Goal: Task Accomplishment & Management: Manage account settings

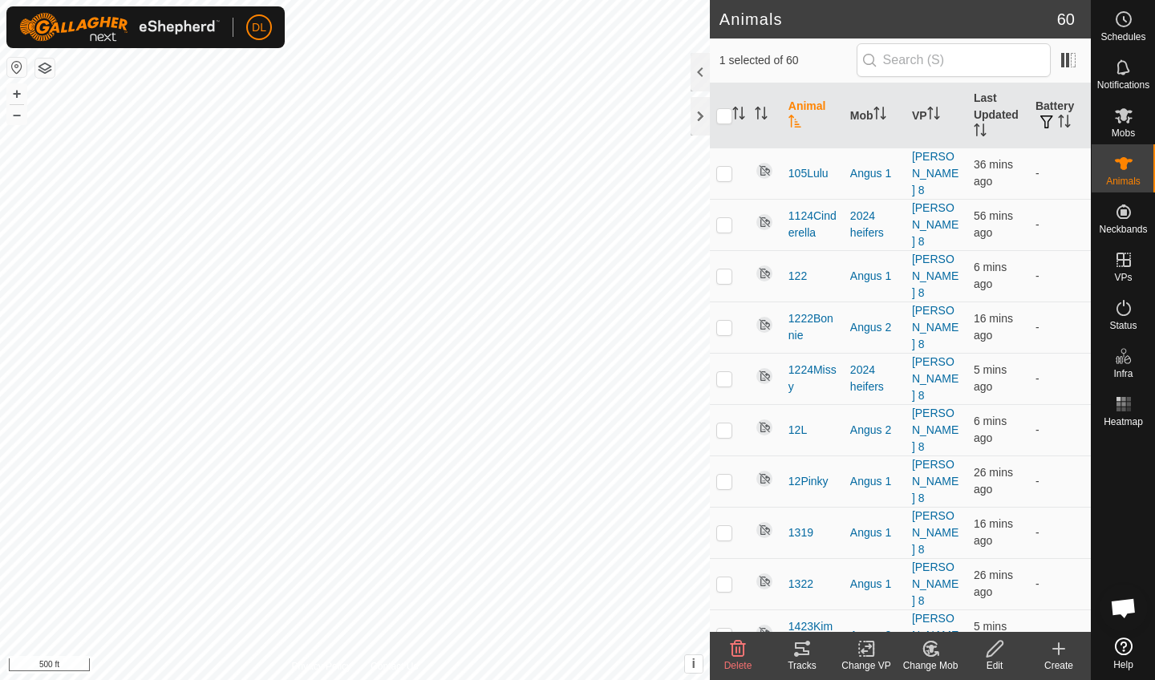
click at [803, 650] on icon at bounding box center [802, 649] width 14 height 13
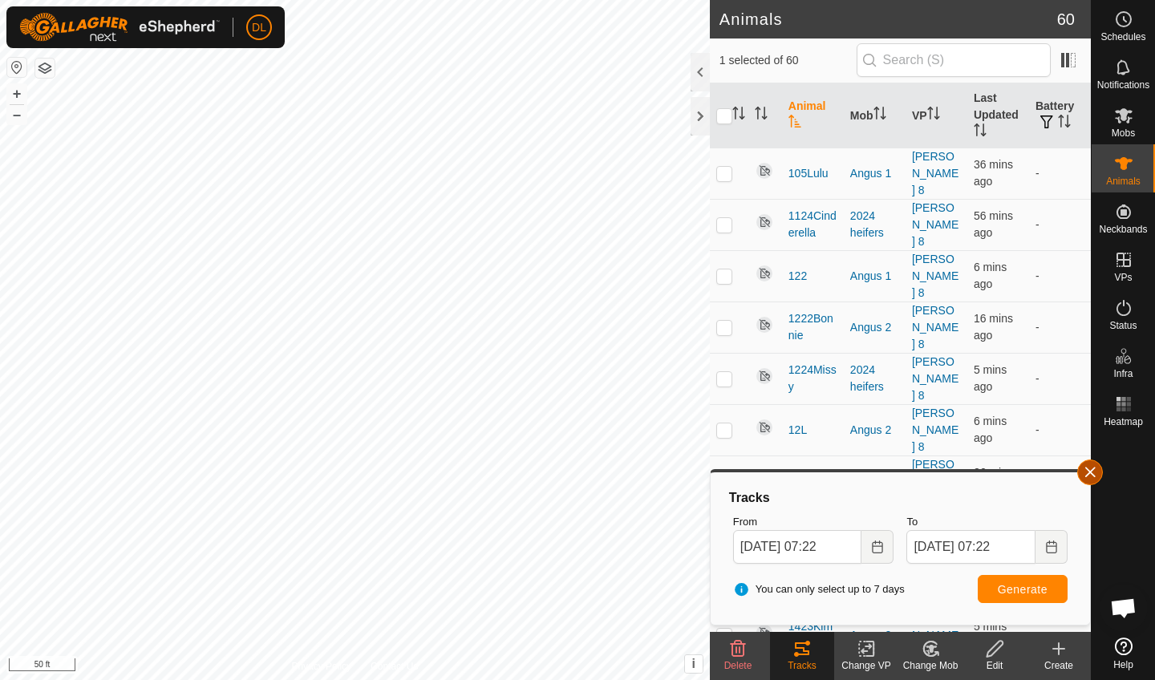
click at [1090, 474] on button "button" at bounding box center [1091, 473] width 26 height 26
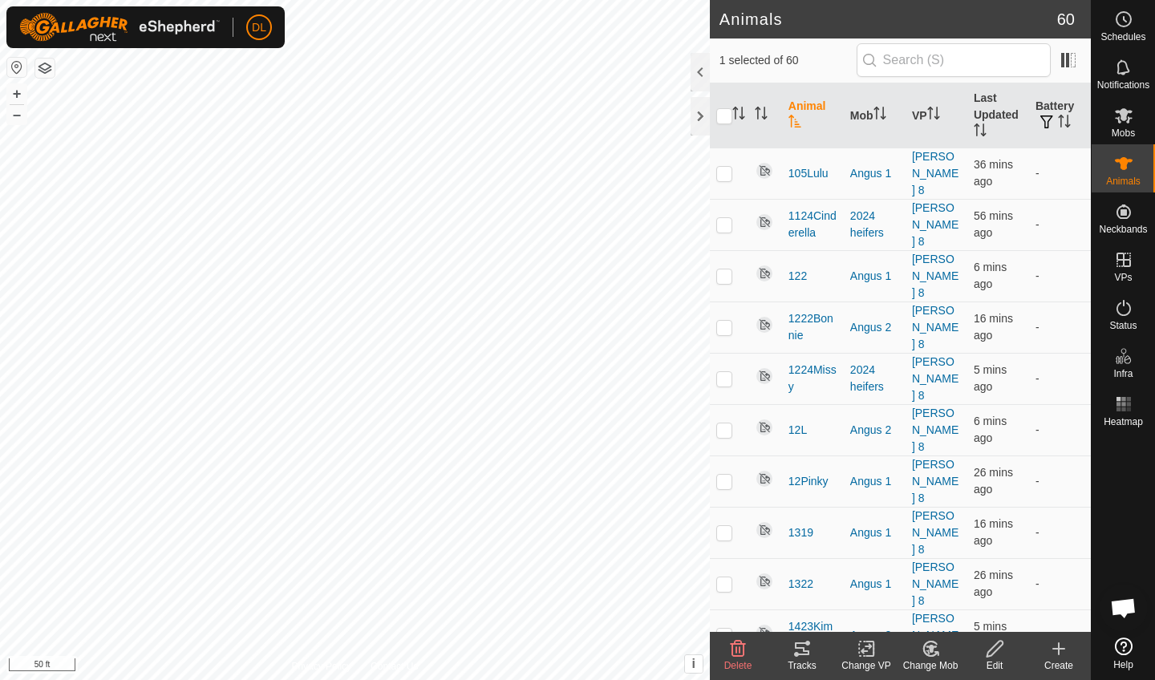
checkbox input "false"
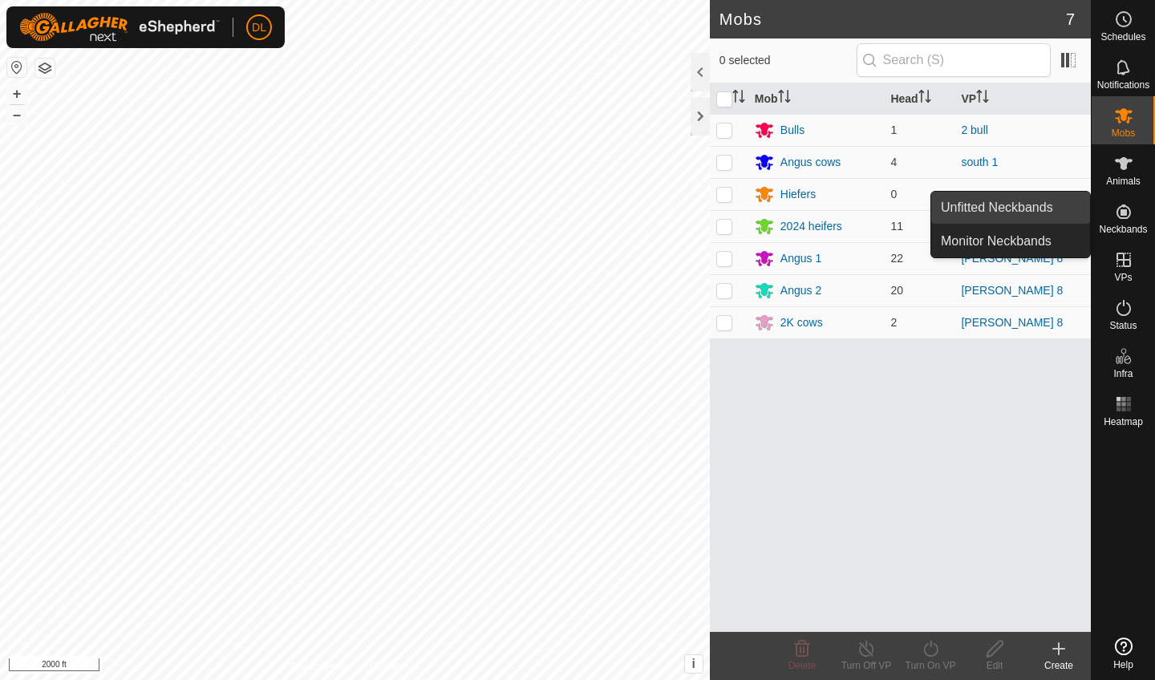
click at [1025, 212] on link "Unfitted Neckbands" at bounding box center [1011, 208] width 159 height 32
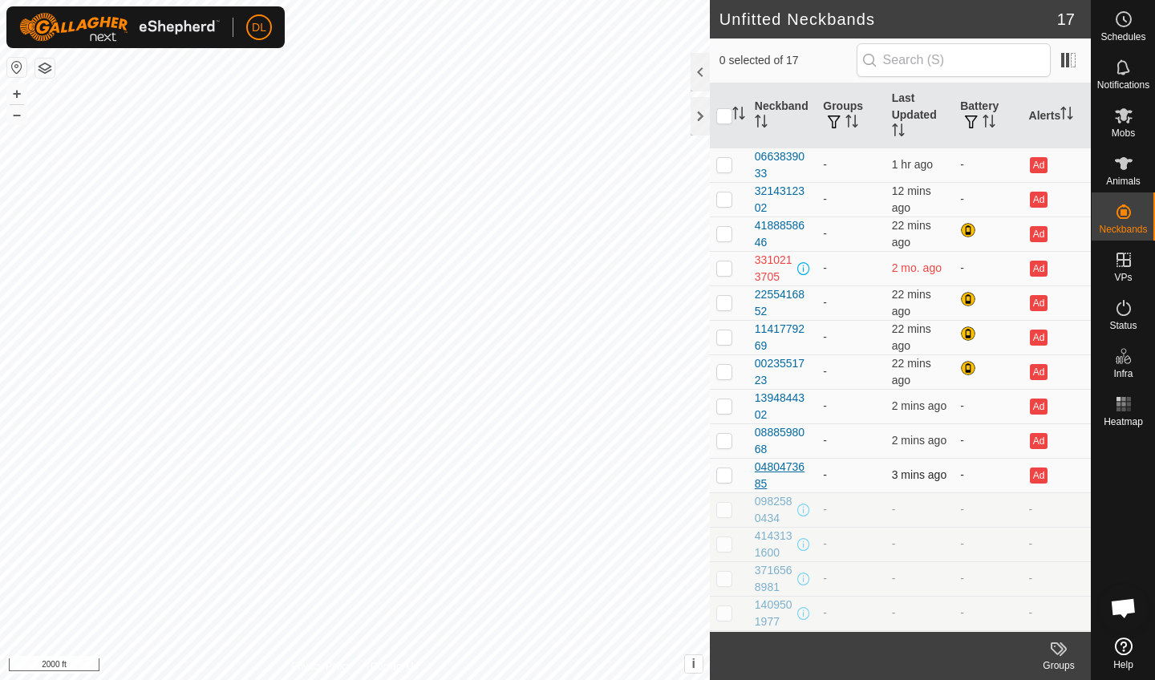
scroll to position [103, 0]
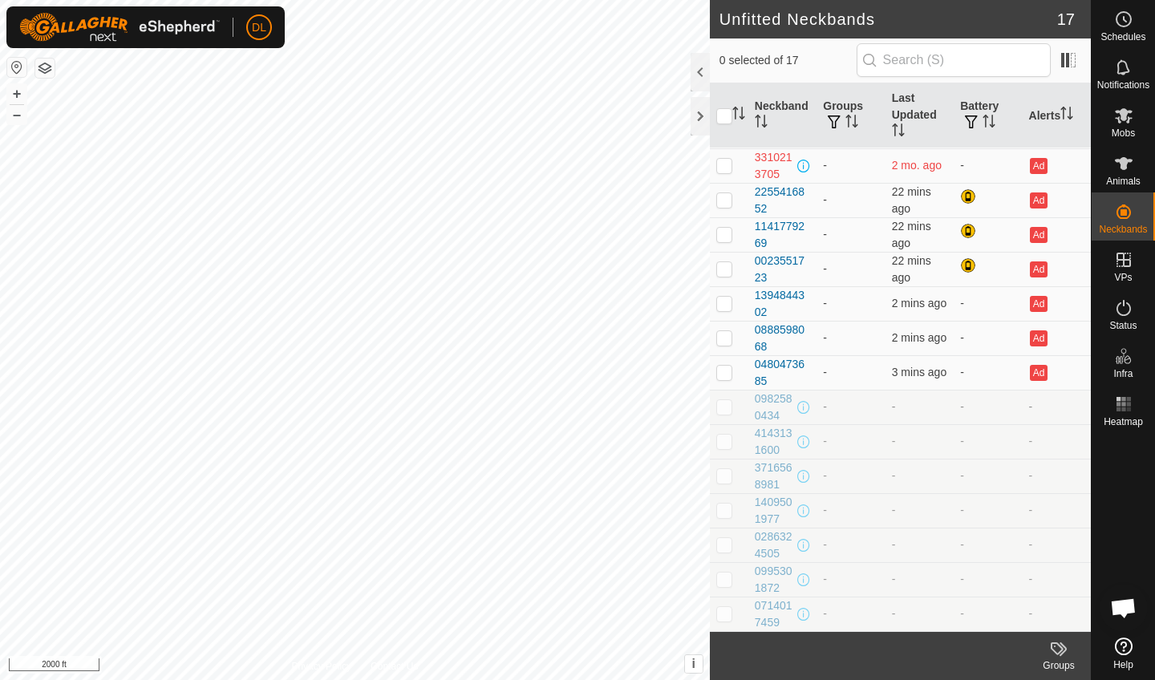
click at [724, 412] on p-checkbox at bounding box center [724, 406] width 16 height 13
checkbox input "true"
click at [725, 435] on p-checkbox at bounding box center [724, 441] width 16 height 13
checkbox input "true"
click at [728, 476] on p-checkbox at bounding box center [724, 475] width 16 height 13
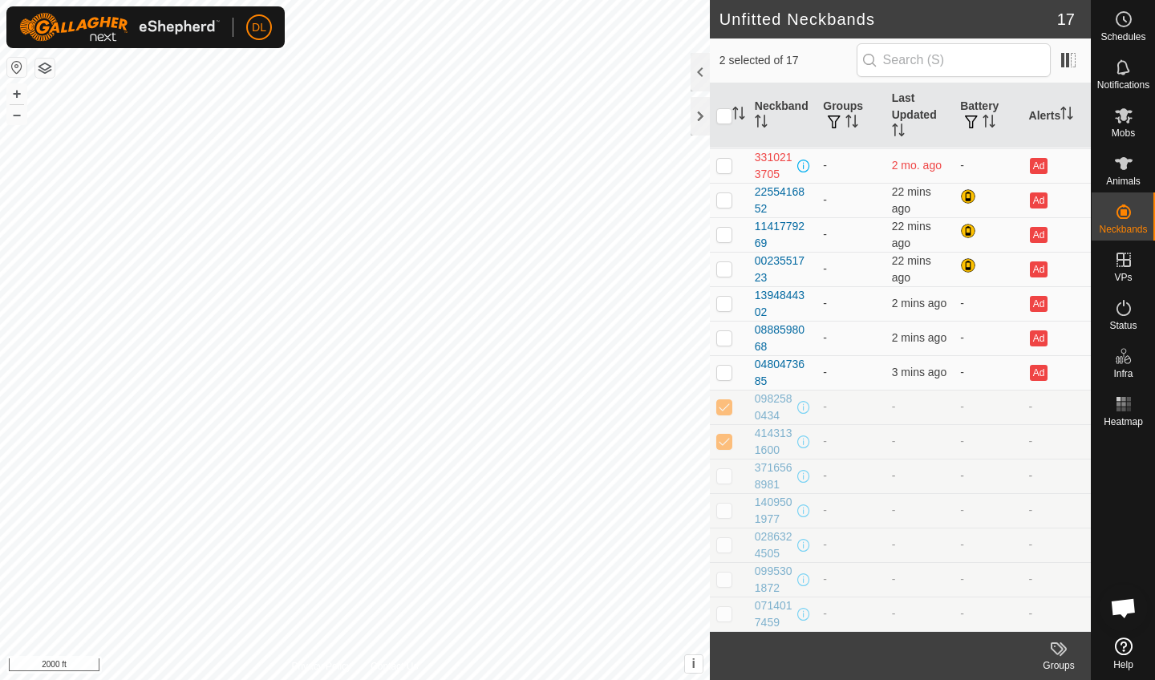
checkbox input "true"
click at [728, 513] on p-checkbox at bounding box center [724, 510] width 16 height 13
checkbox input "true"
click at [732, 544] on p-checkbox at bounding box center [724, 544] width 16 height 13
checkbox input "true"
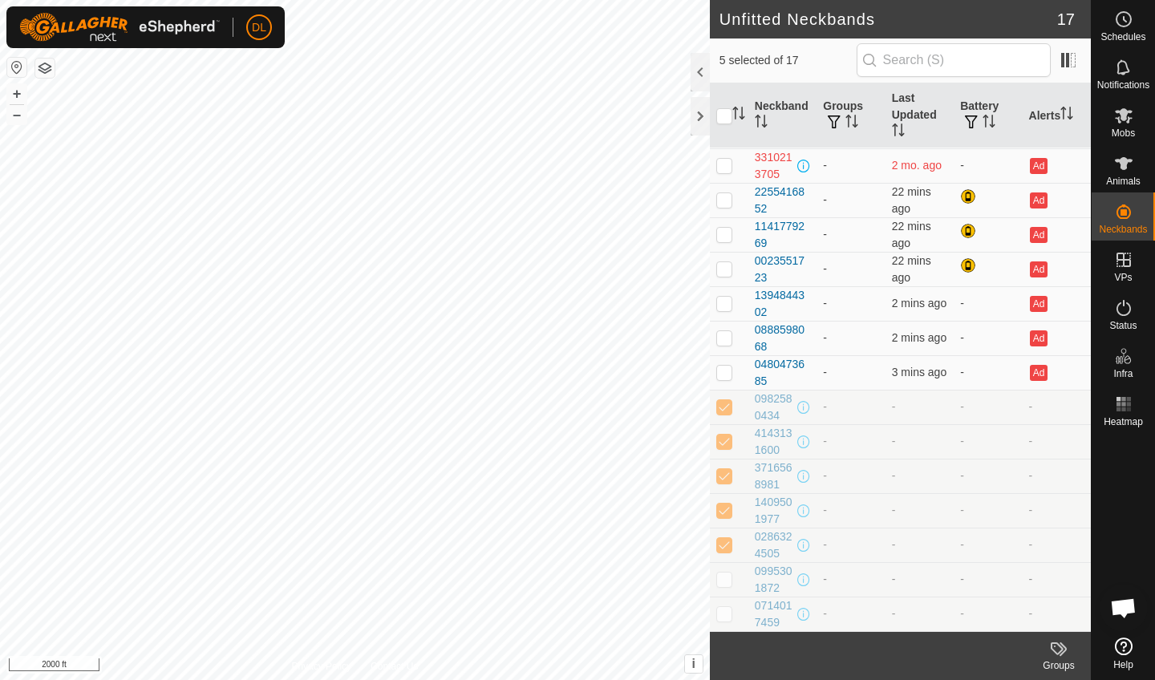
click at [730, 578] on p-checkbox at bounding box center [724, 579] width 16 height 13
checkbox input "true"
click at [732, 615] on p-checkbox at bounding box center [724, 613] width 16 height 13
checkbox input "true"
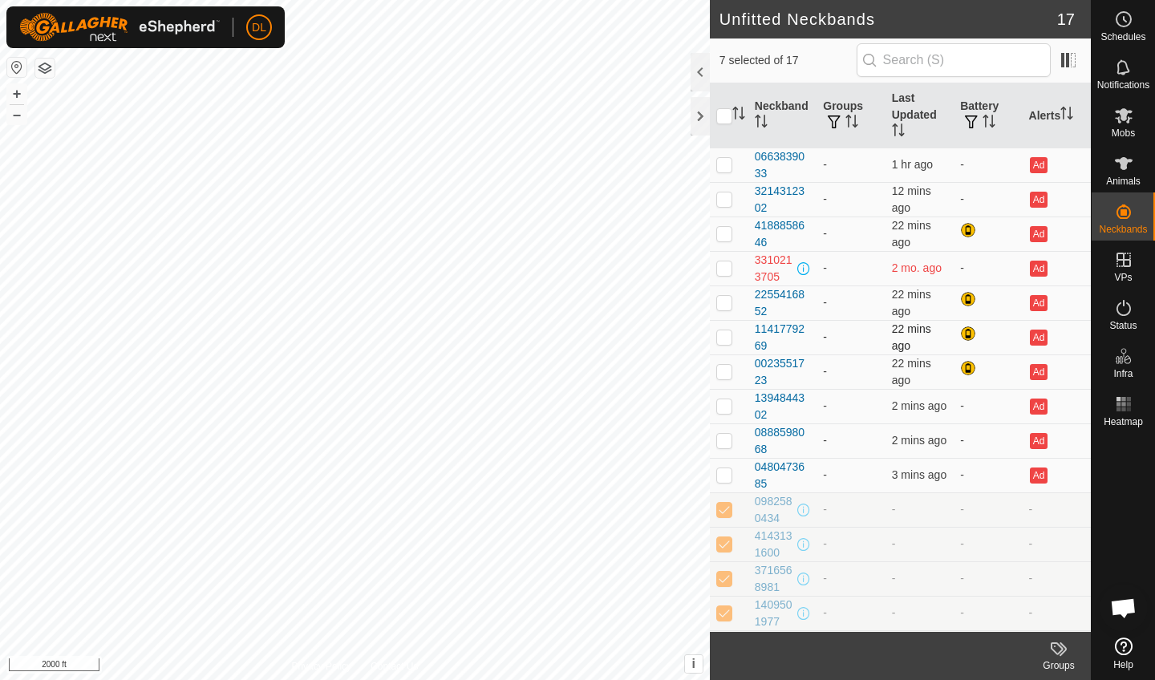
scroll to position [0, 0]
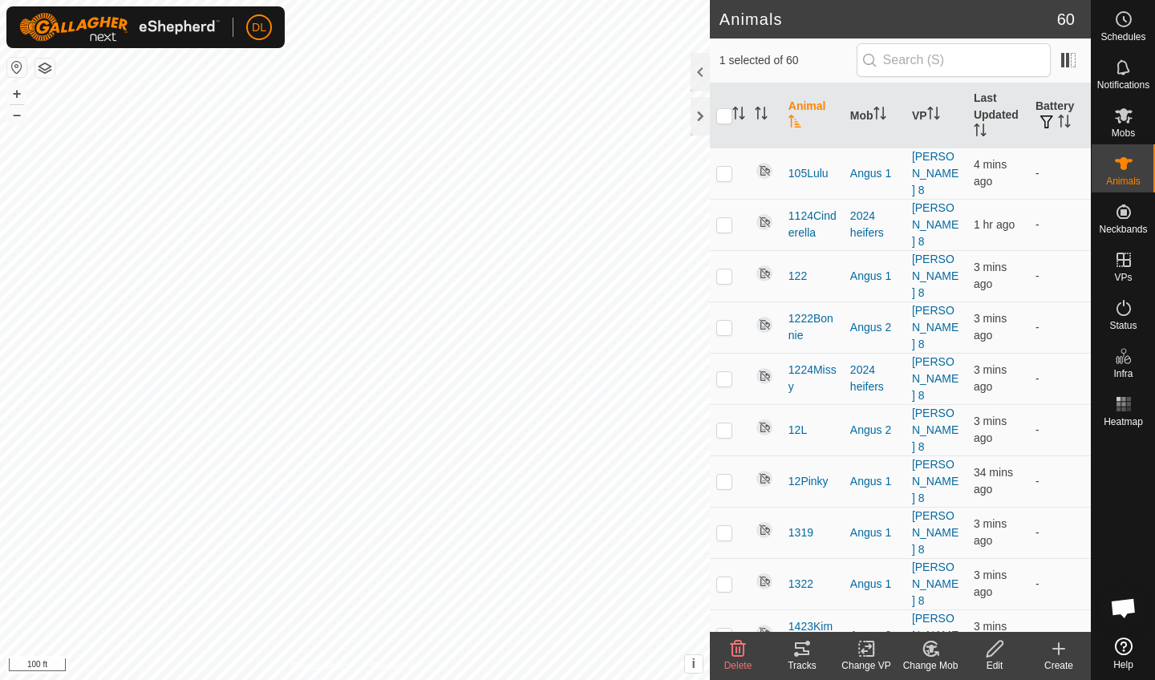
click at [803, 657] on icon at bounding box center [802, 648] width 19 height 19
